Goal: Task Accomplishment & Management: Use online tool/utility

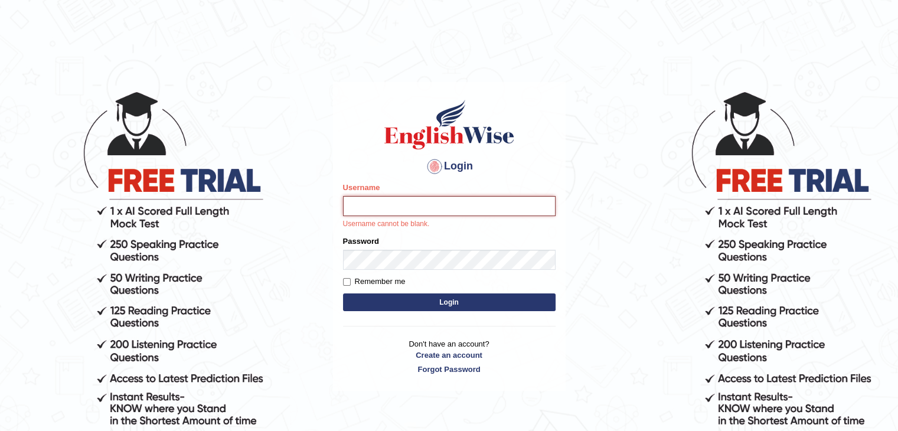
type input "0404684238"
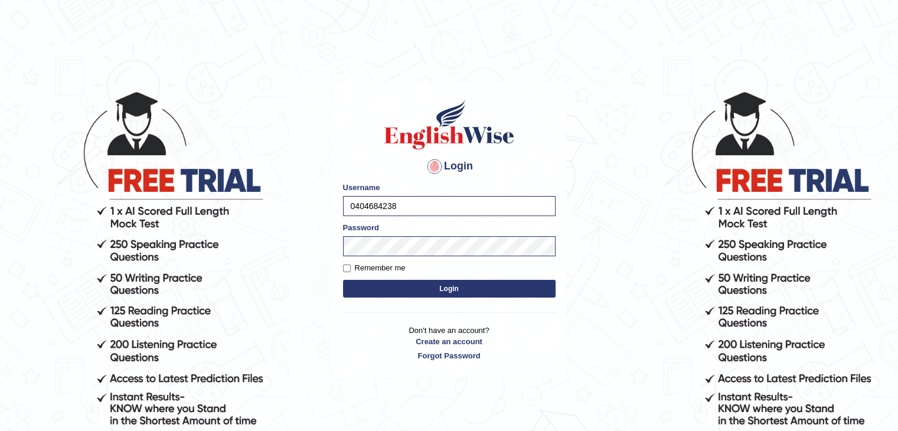
click at [449, 289] on button "Login" at bounding box center [449, 289] width 212 height 18
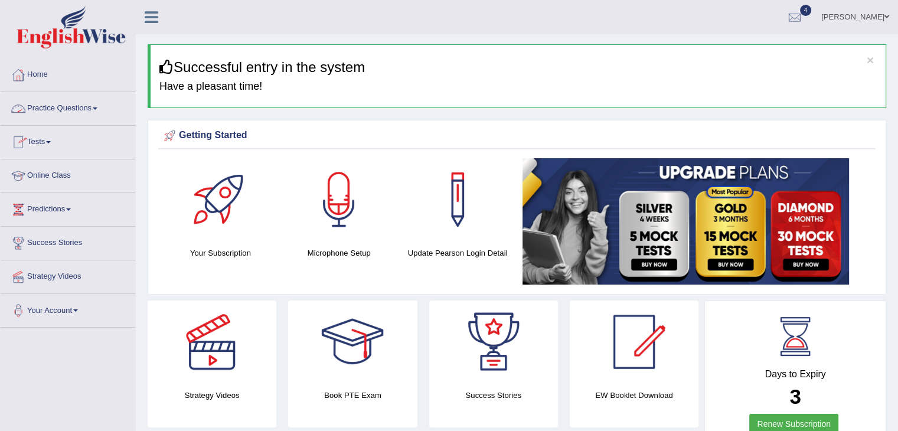
click at [68, 107] on link "Practice Questions" at bounding box center [68, 107] width 135 height 30
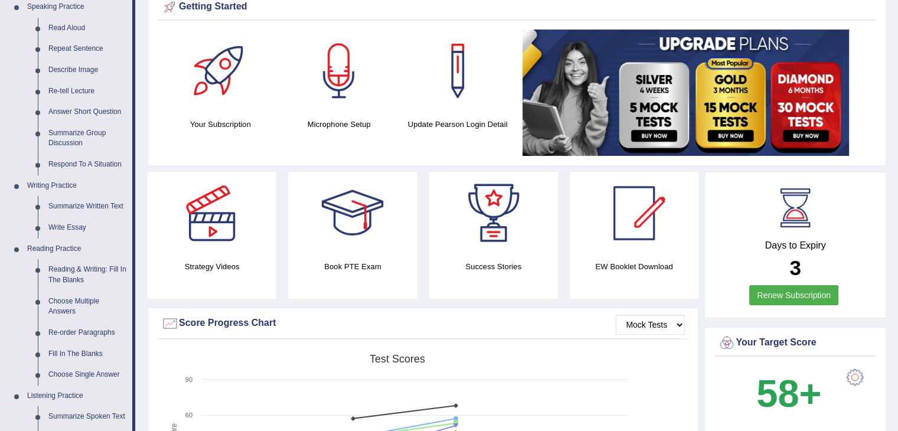
scroll to position [129, 0]
click at [67, 229] on link "Write Essay" at bounding box center [87, 227] width 89 height 21
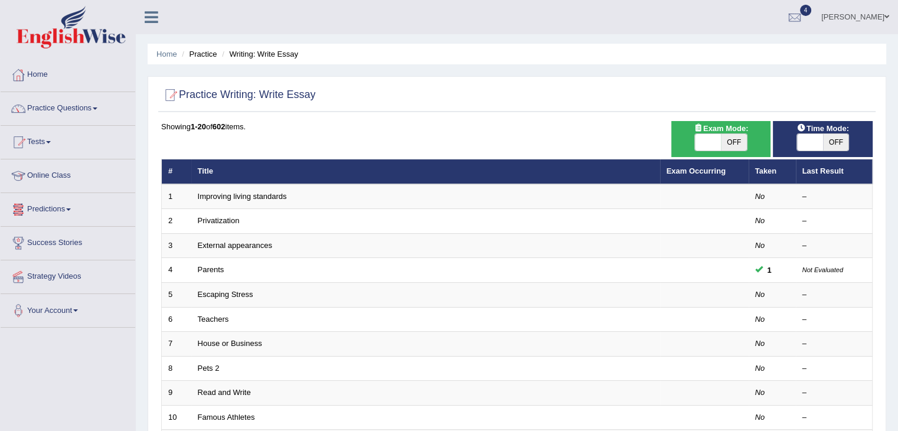
click at [220, 319] on link "Teachers" at bounding box center [213, 319] width 31 height 9
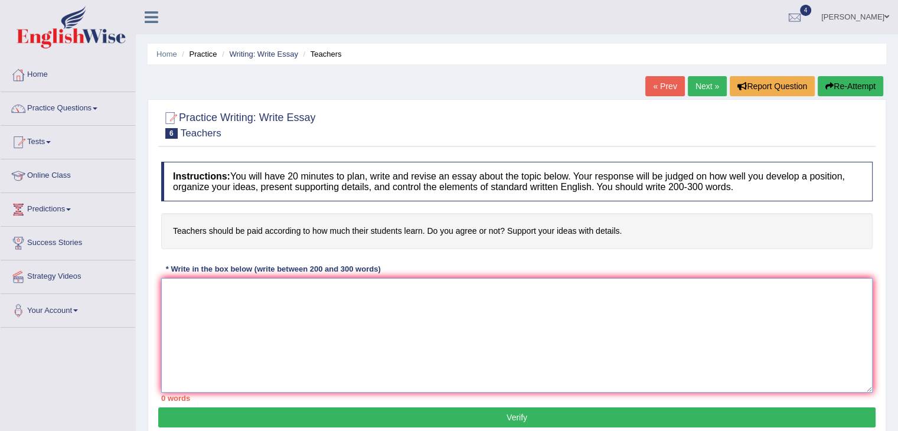
click at [220, 319] on textarea at bounding box center [516, 335] width 711 height 115
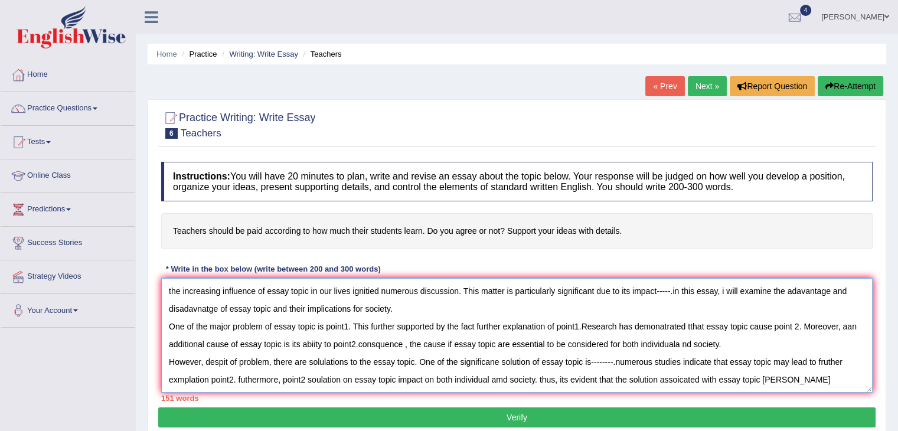
scroll to position [45, 0]
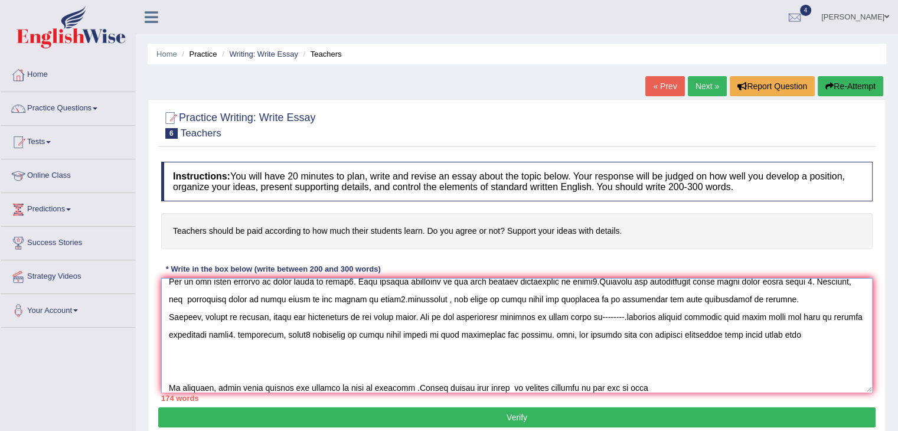
type textarea "the increasing influence of essay topic in our lives ignitied numerous discussi…"
